Goal: Find specific page/section: Locate a particular part of the current website

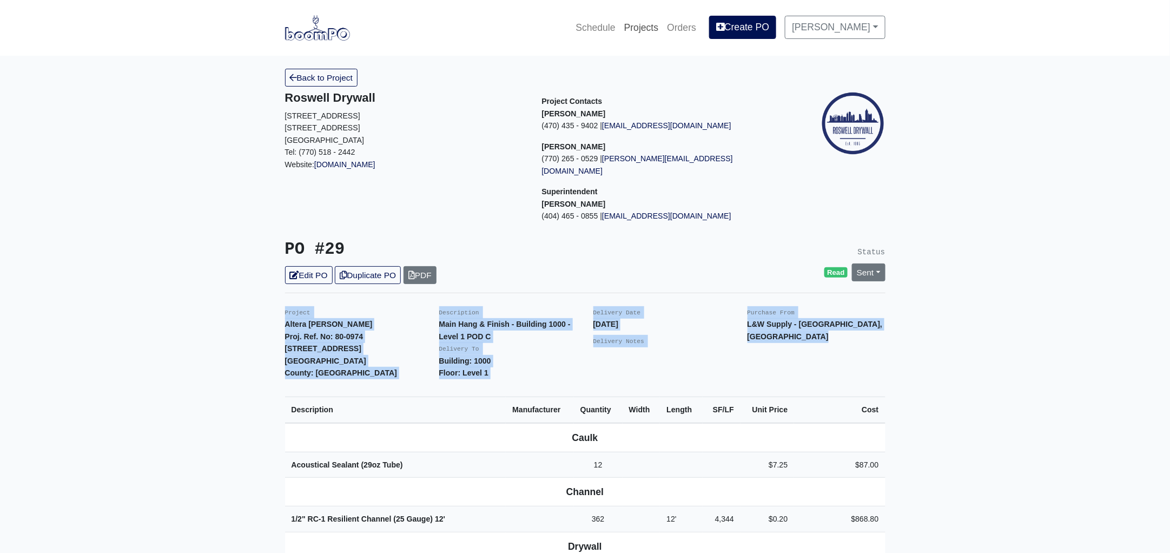
click at [654, 26] on link "Projects" at bounding box center [641, 28] width 43 height 24
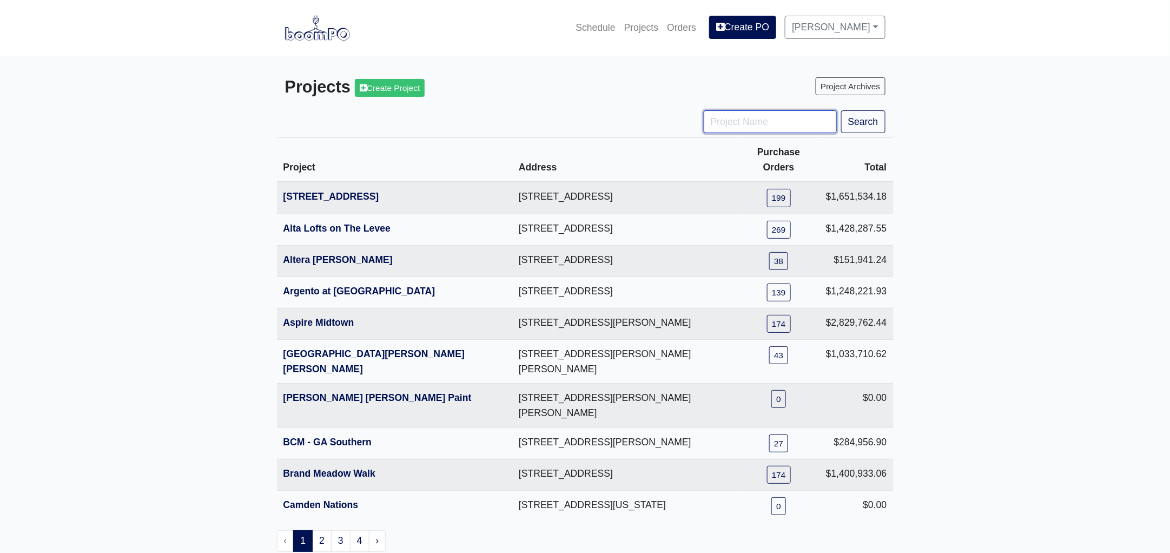
click at [745, 119] on input "Project Name" at bounding box center [769, 121] width 133 height 23
type input "hub"
click at [841, 110] on button "Search" at bounding box center [863, 121] width 44 height 23
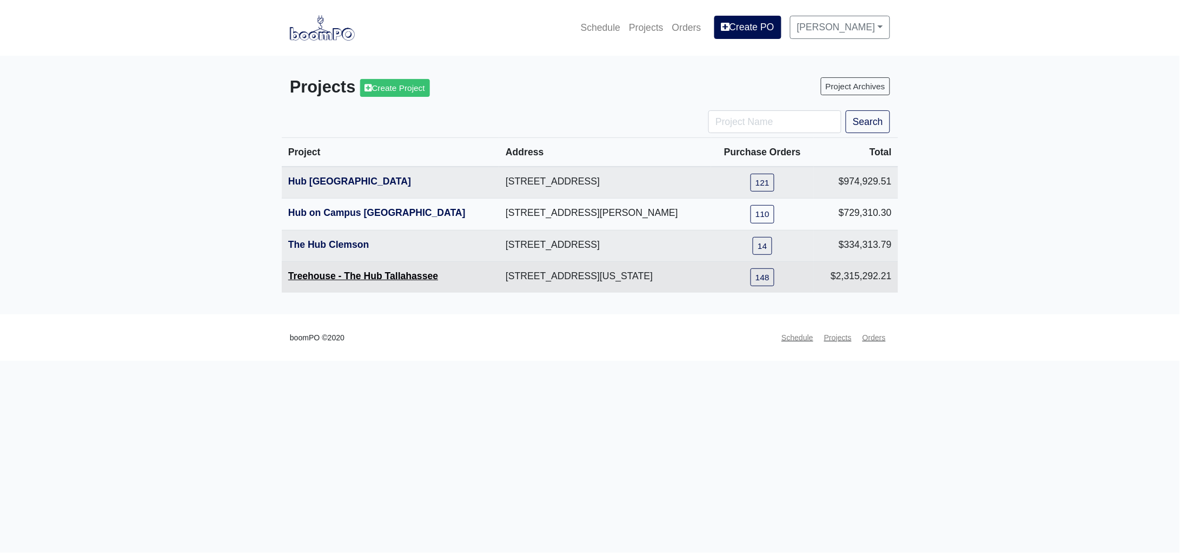
click at [366, 272] on link "Treehouse - The Hub Tallahassee" at bounding box center [363, 275] width 150 height 11
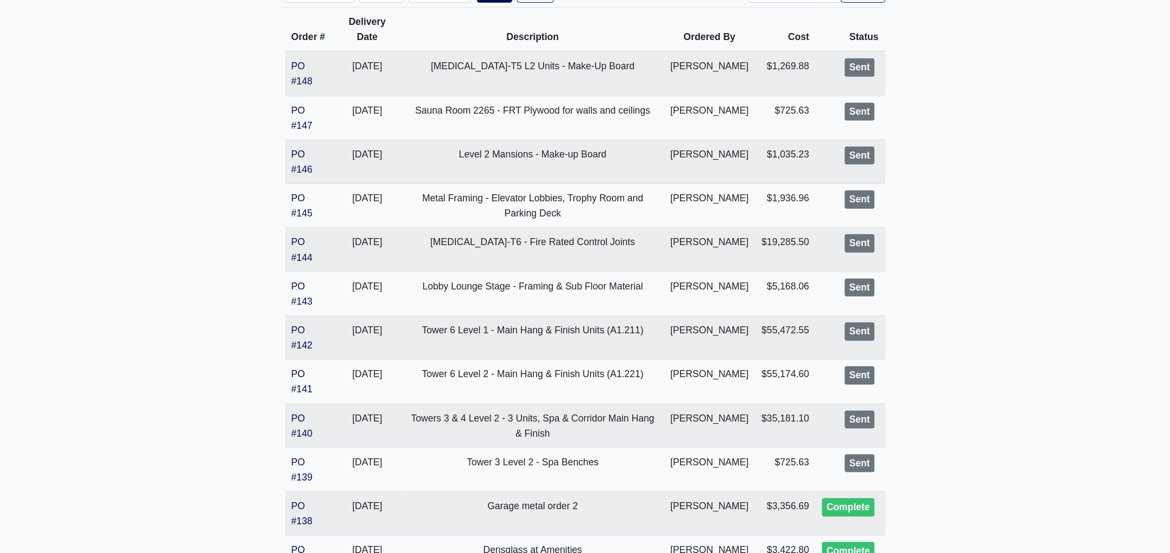
scroll to position [270, 0]
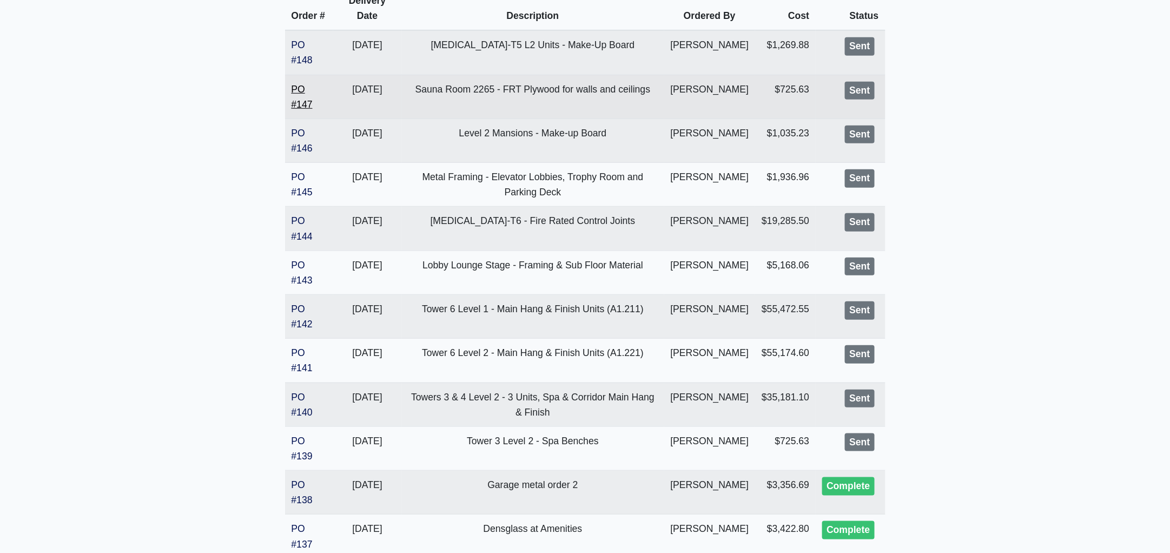
click at [304, 110] on link "PO #147" at bounding box center [301, 97] width 21 height 26
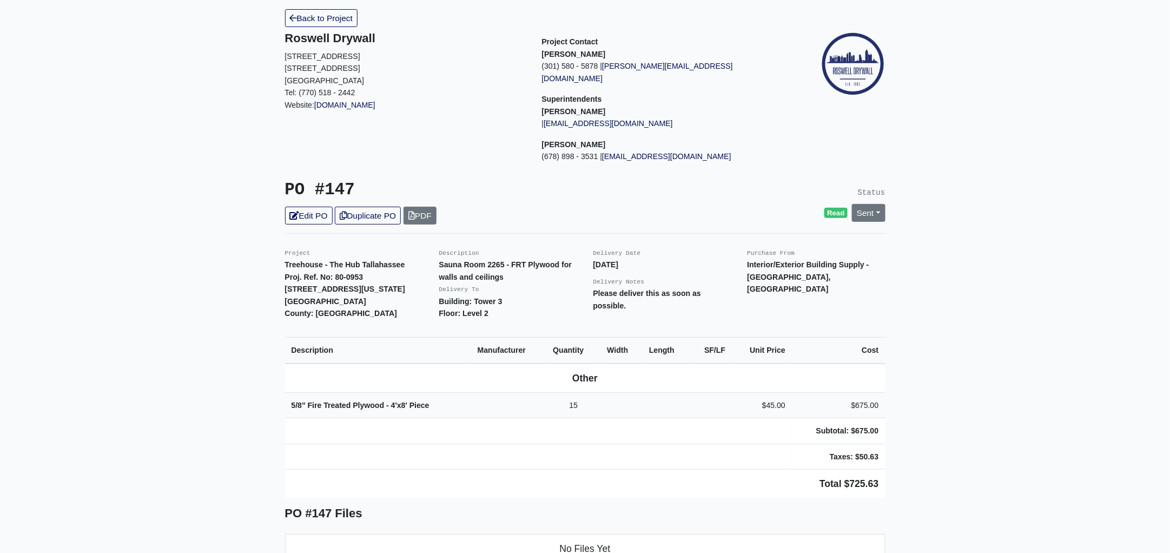
scroll to position [202, 0]
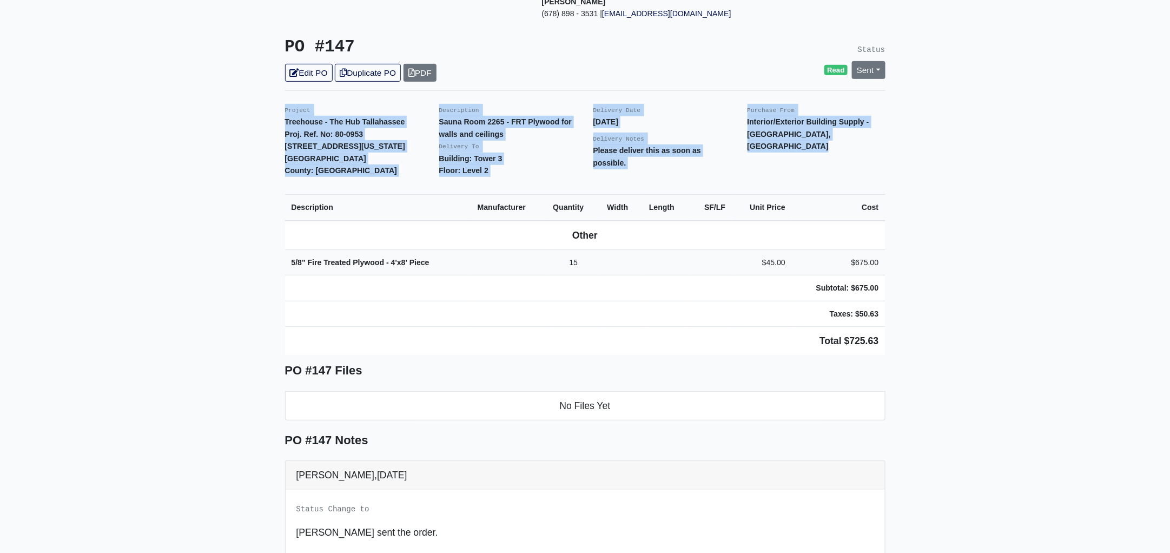
drag, startPoint x: 281, startPoint y: 95, endPoint x: 908, endPoint y: 325, distance: 667.5
click at [908, 325] on main "Back to Project Roswell Drywall 7000 Peachtree Dunwoody Rd NE Building 5, Suite…" at bounding box center [585, 298] width 1170 height 891
copy div "Project Treehouse - The Hub Tallahassee Proj. Ref. No: 80-0953 504 W Tennessee …"
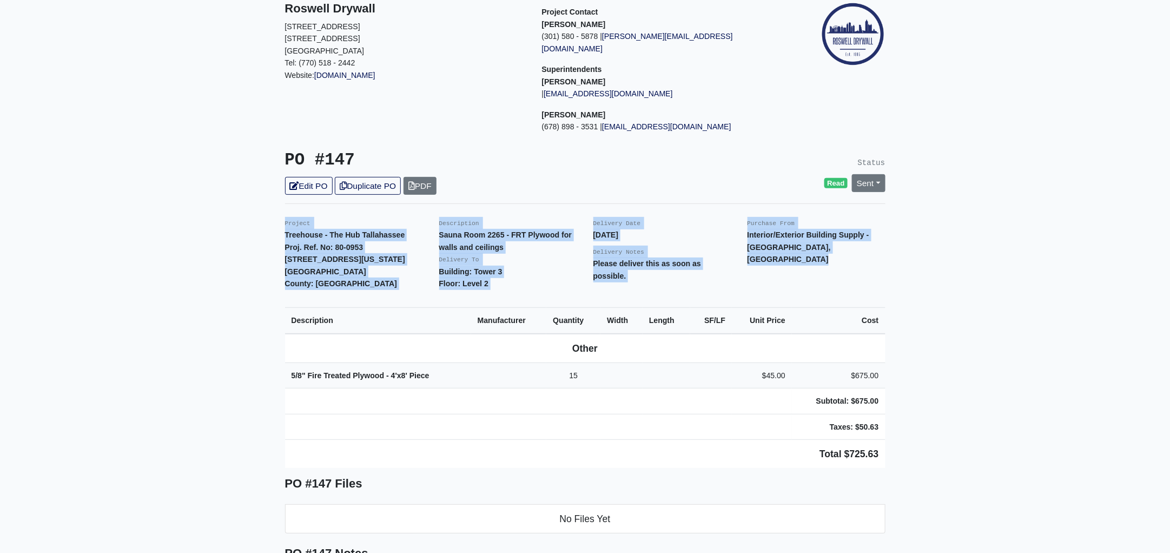
scroll to position [0, 0]
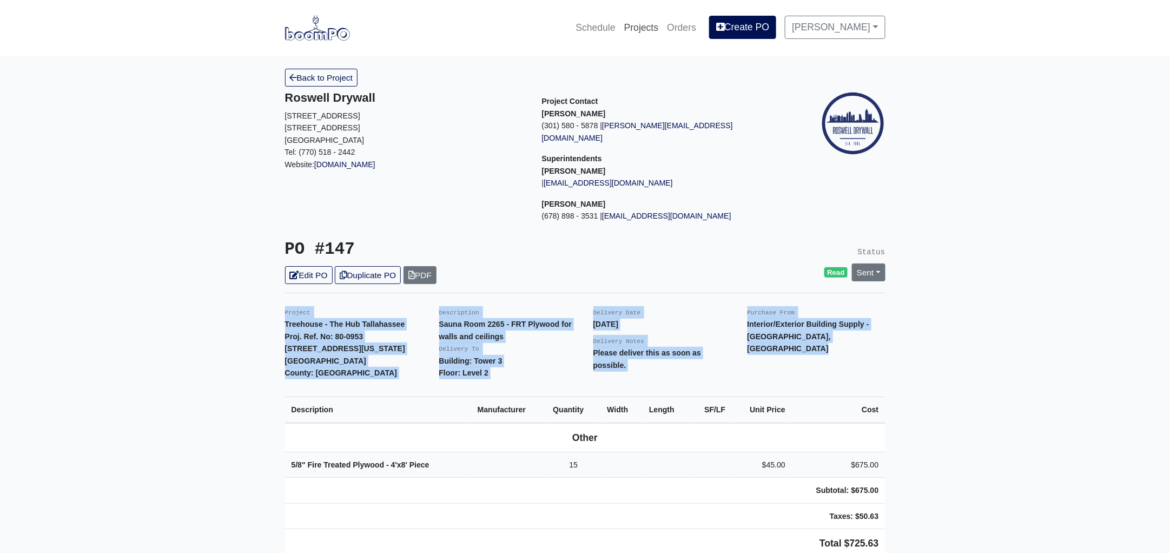
click at [654, 26] on link "Projects" at bounding box center [641, 28] width 43 height 24
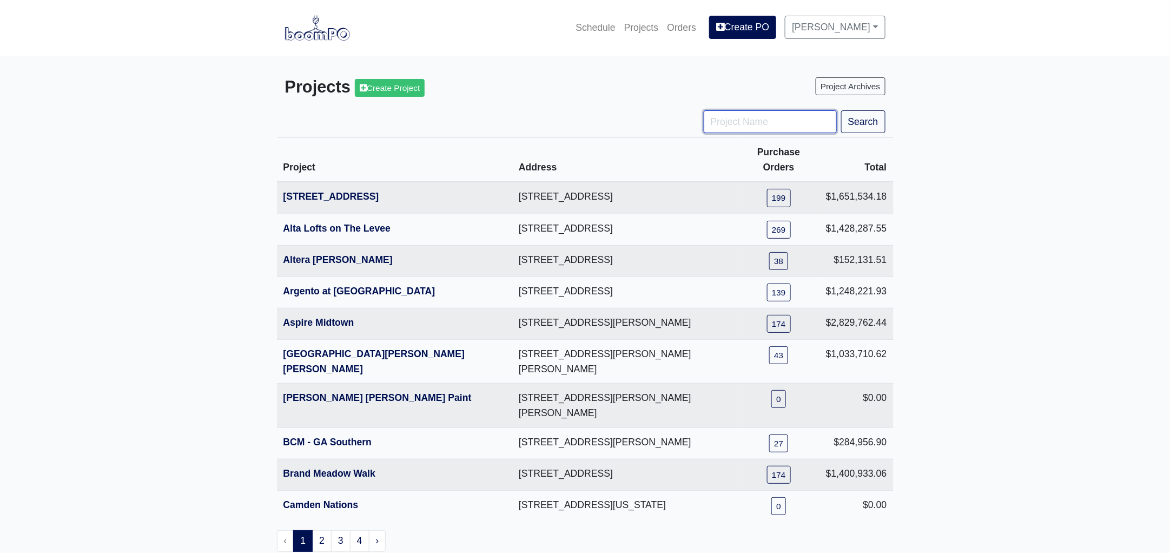
click at [722, 123] on input "Project Name" at bounding box center [769, 121] width 133 height 23
type input "hub"
click at [841, 110] on button "Search" at bounding box center [863, 121] width 44 height 23
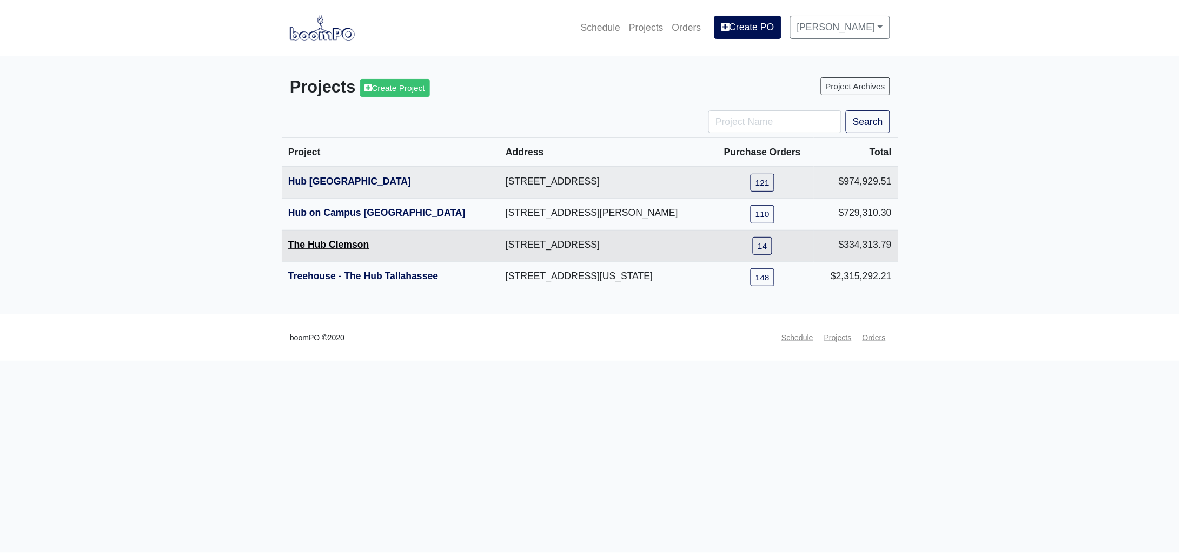
click at [343, 244] on link "The Hub Clemson" at bounding box center [328, 244] width 81 height 11
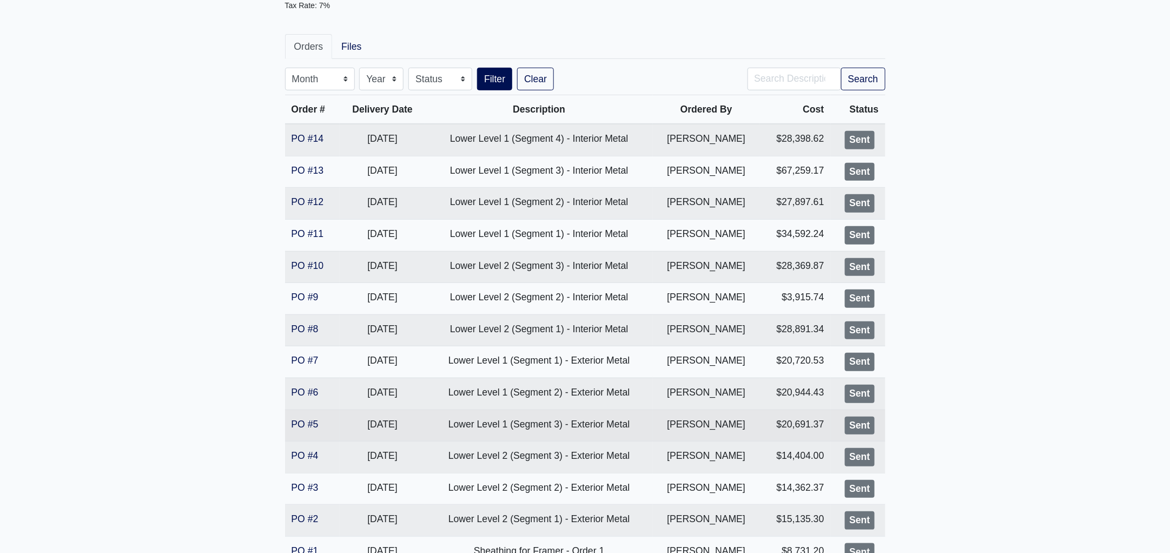
scroll to position [282, 0]
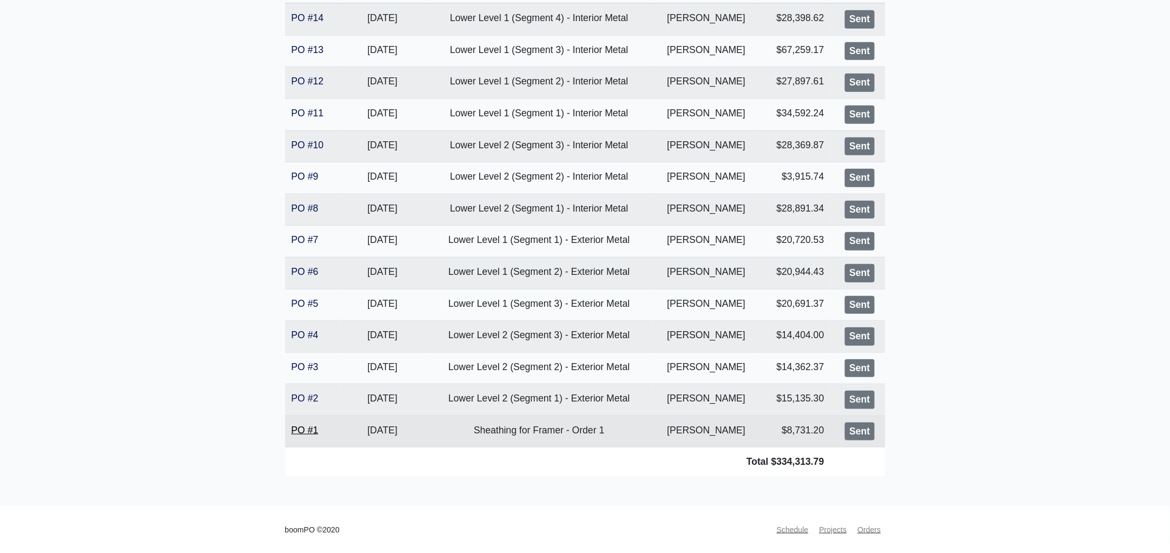
click at [306, 426] on link "PO #1" at bounding box center [304, 429] width 27 height 11
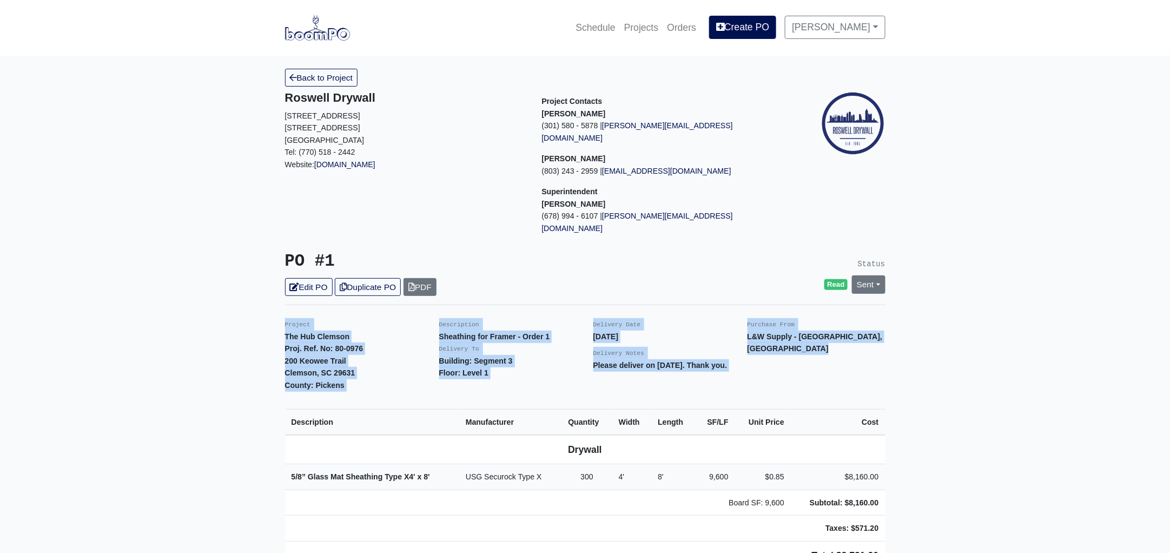
drag, startPoint x: 283, startPoint y: 301, endPoint x: 965, endPoint y: 526, distance: 717.5
copy div "Project The Hub Clemson Proj. Ref. No: [PHONE_NUMBER] Keowee Trail Clemson, SC …"
